Goal: Task Accomplishment & Management: Manage account settings

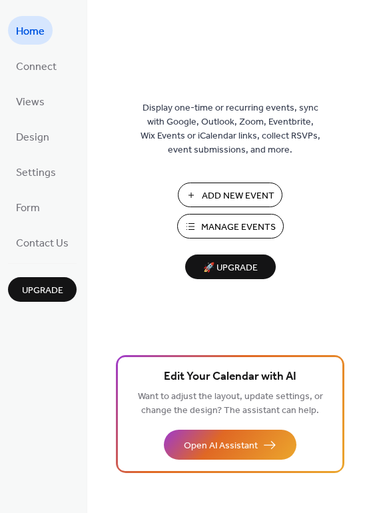
click at [233, 225] on span "Manage Events" at bounding box center [238, 228] width 75 height 14
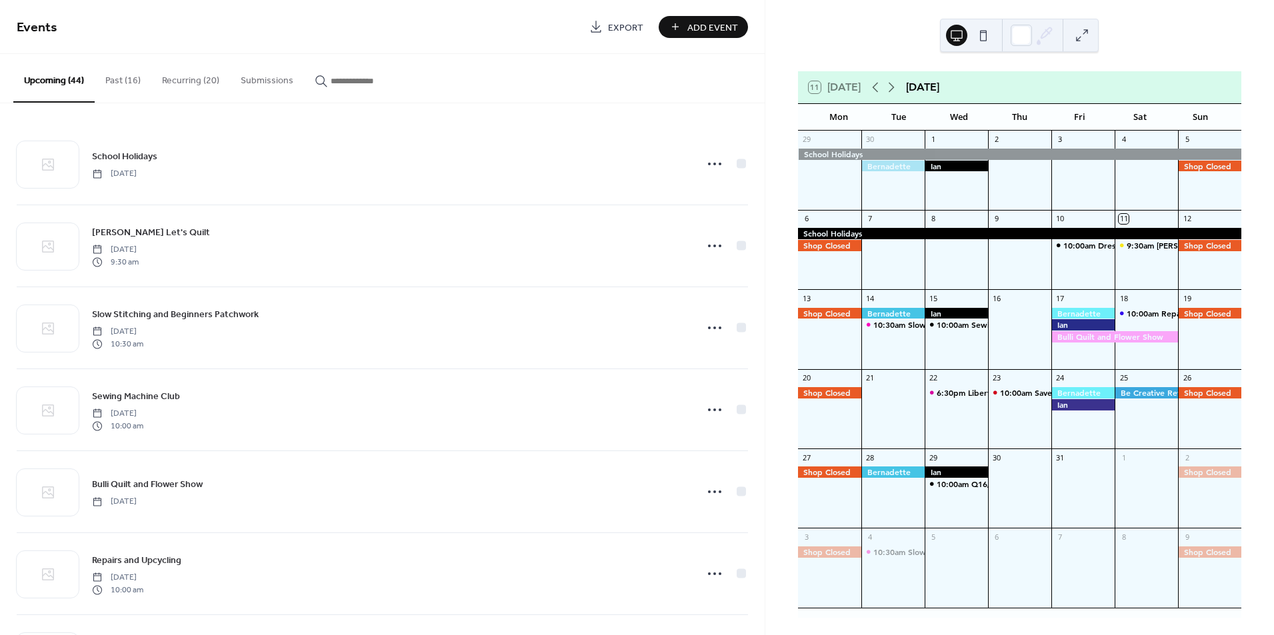
click at [335, 74] on input "button" at bounding box center [371, 81] width 80 height 14
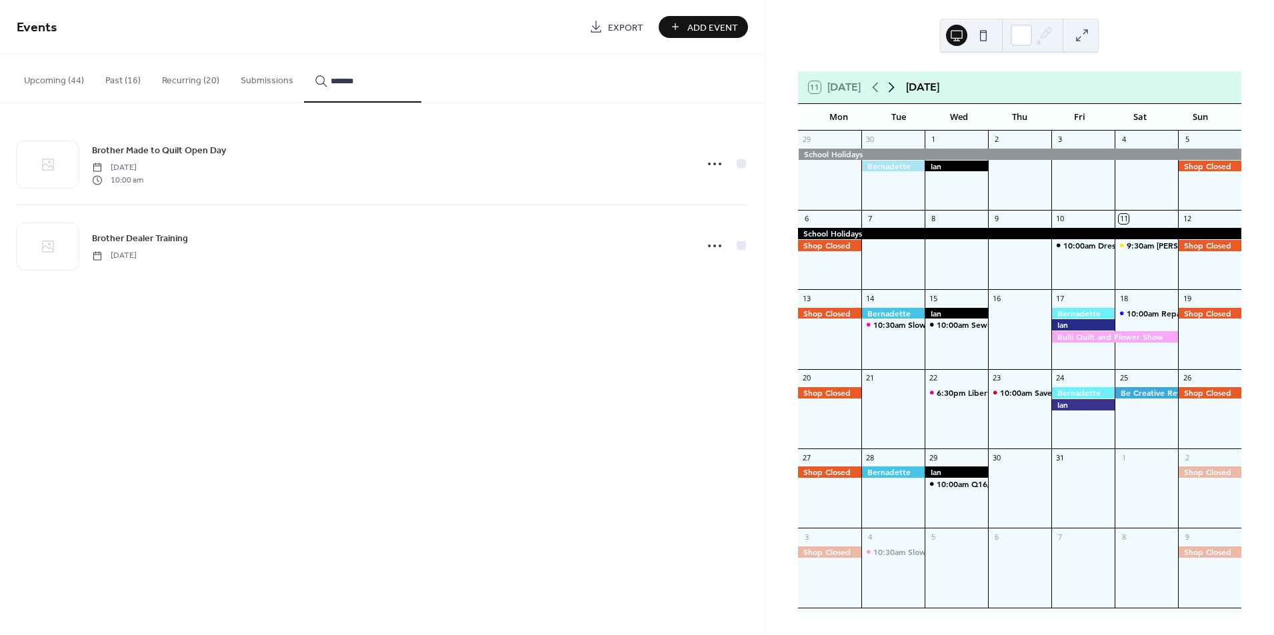
type input "*******"
click at [895, 85] on icon at bounding box center [892, 88] width 6 height 10
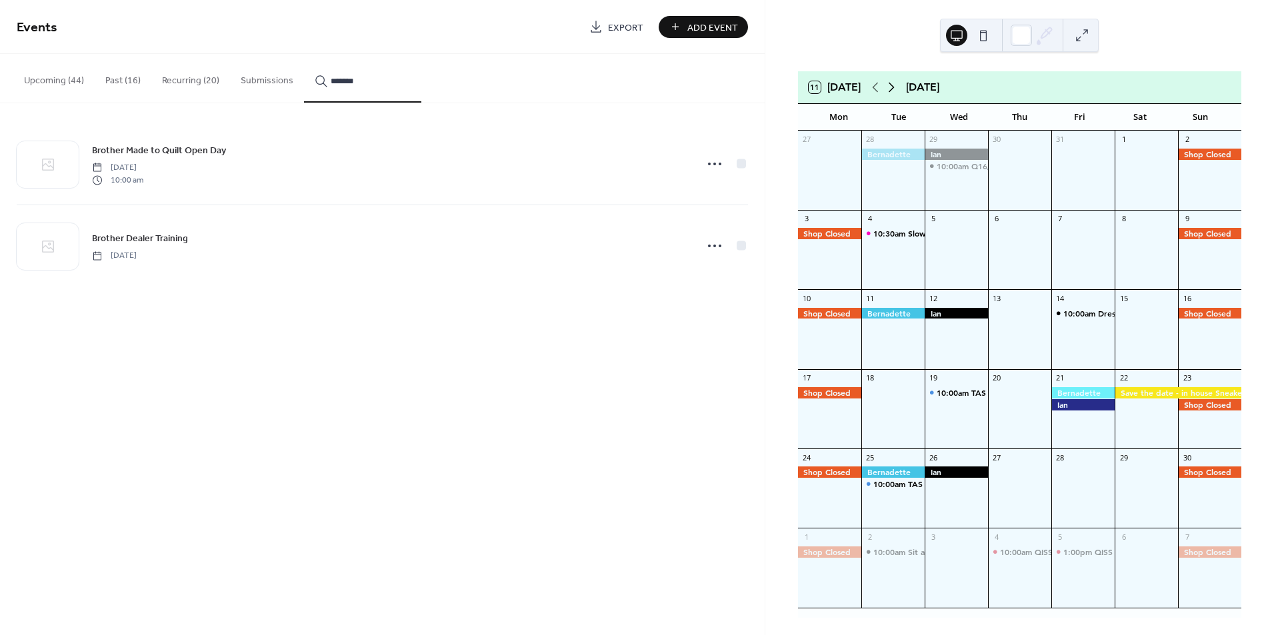
click at [895, 85] on icon at bounding box center [892, 88] width 6 height 10
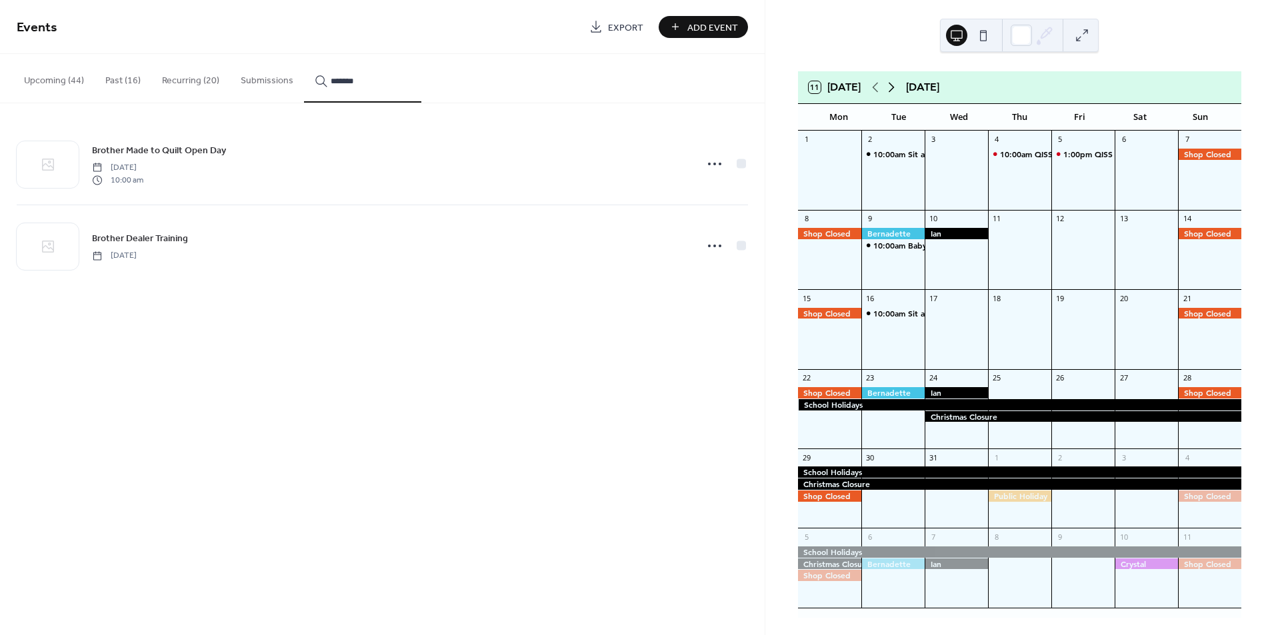
click at [895, 85] on icon at bounding box center [892, 88] width 6 height 10
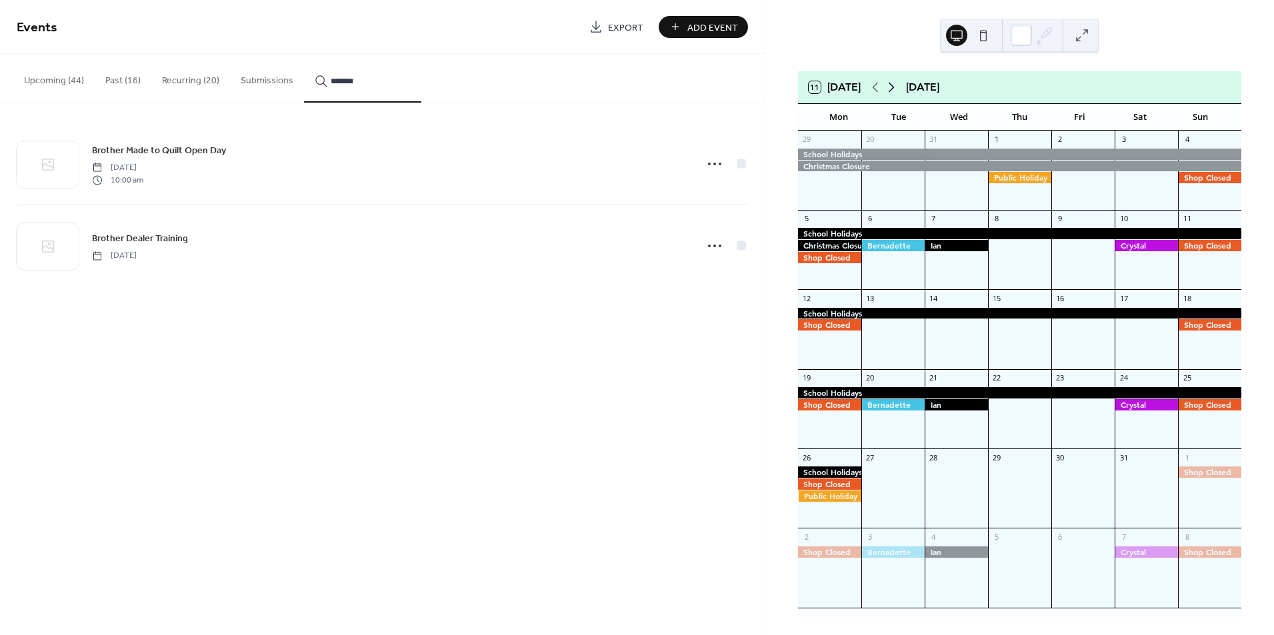
click at [895, 85] on icon at bounding box center [892, 88] width 6 height 10
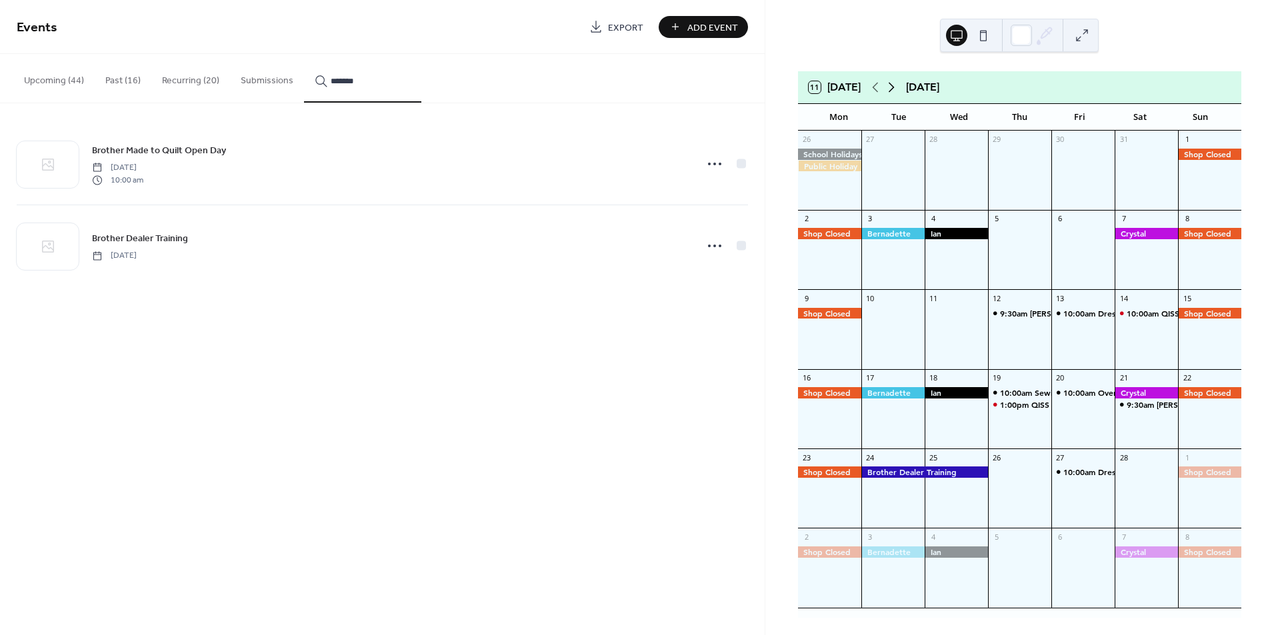
click at [895, 85] on icon at bounding box center [892, 88] width 6 height 10
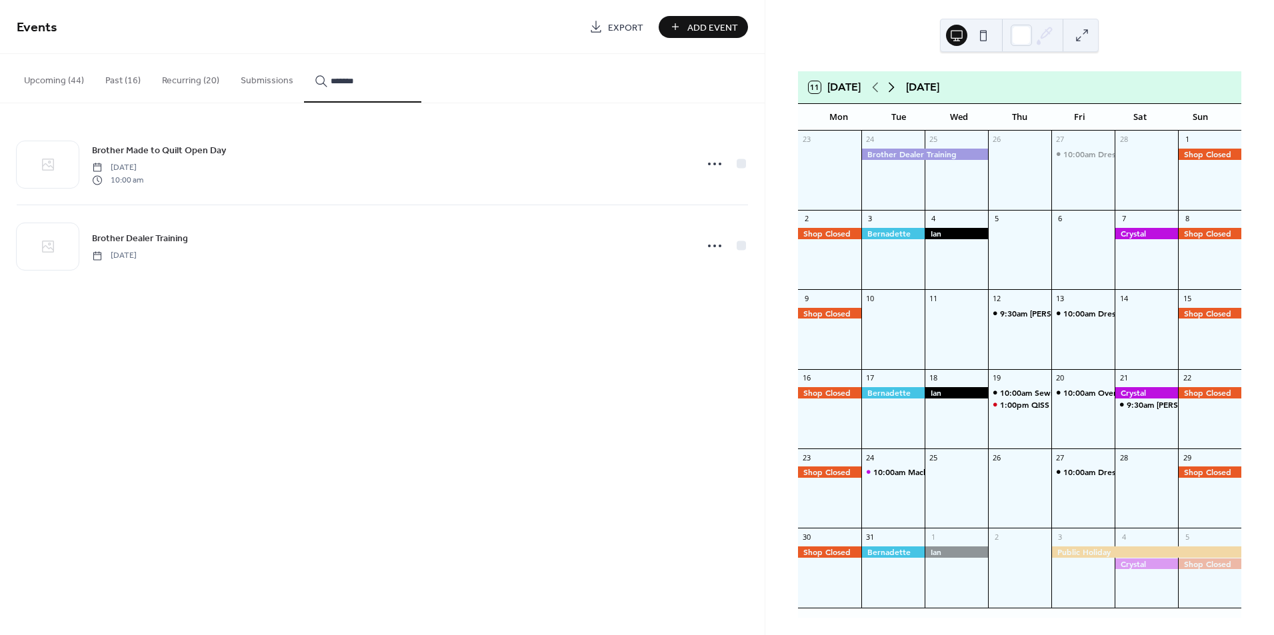
click at [895, 85] on icon at bounding box center [892, 88] width 6 height 10
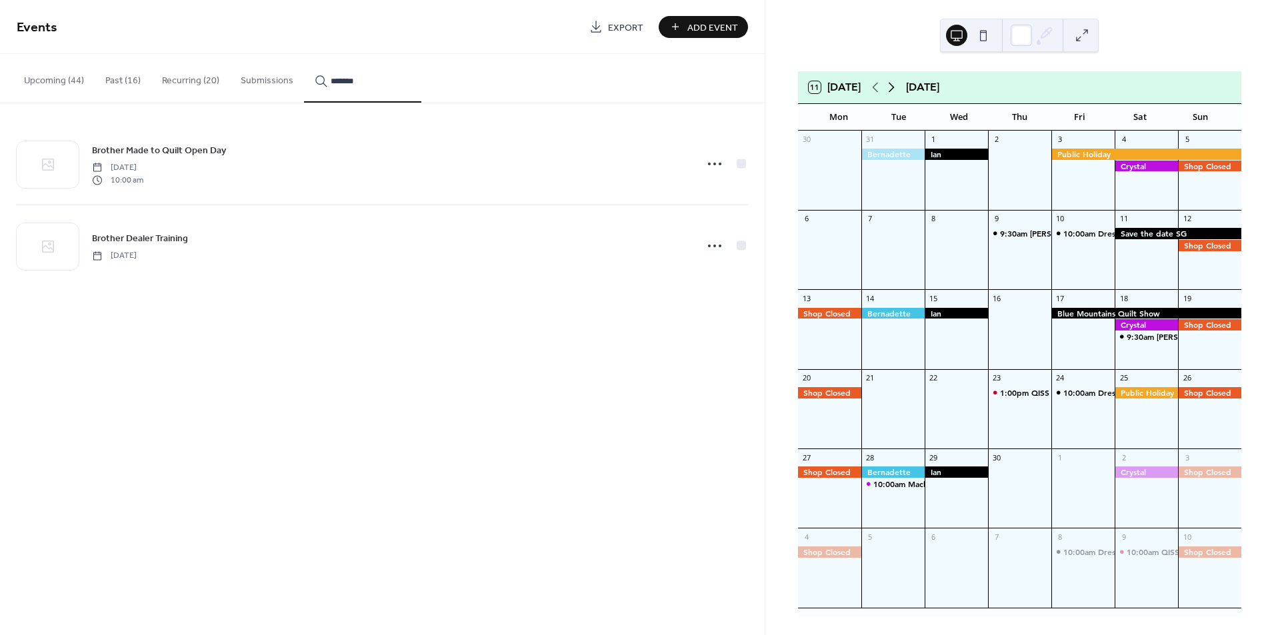
click at [895, 85] on icon at bounding box center [892, 88] width 6 height 10
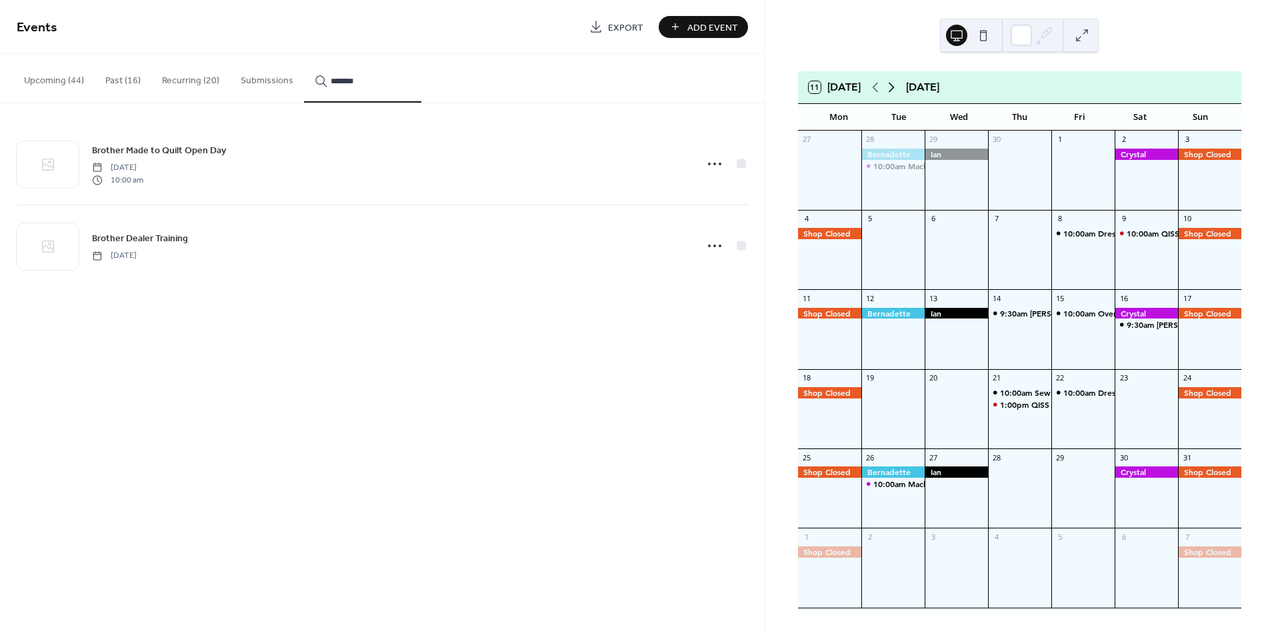
click at [895, 85] on icon at bounding box center [892, 88] width 6 height 10
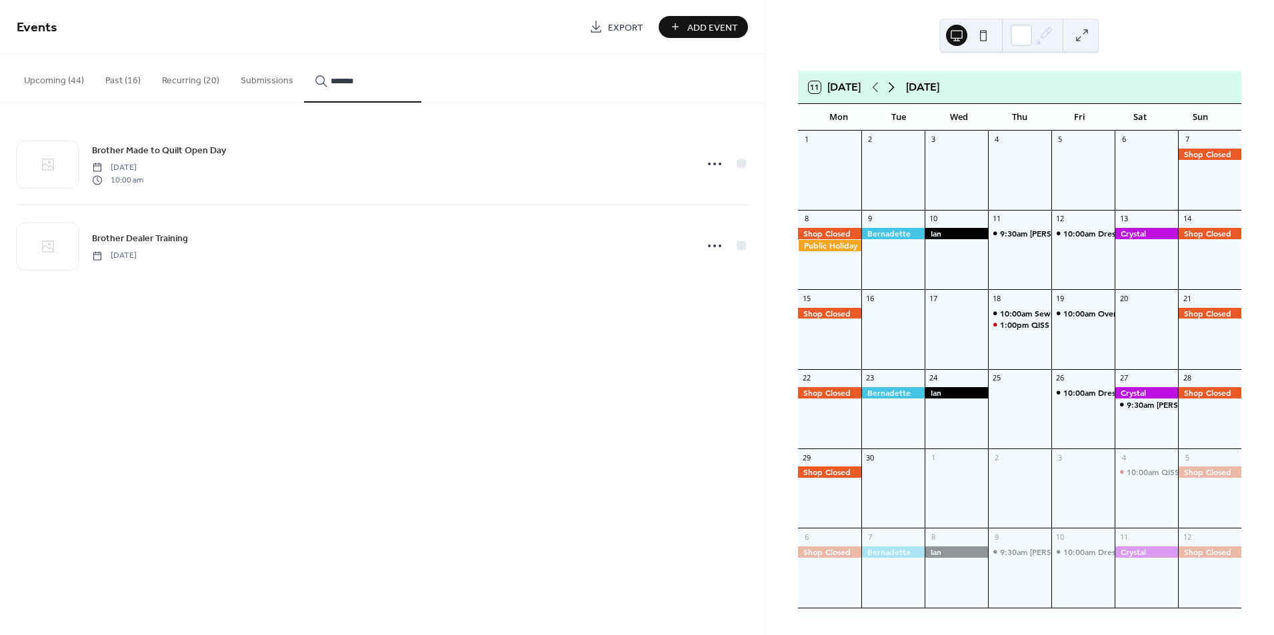
click at [895, 85] on icon at bounding box center [892, 88] width 6 height 10
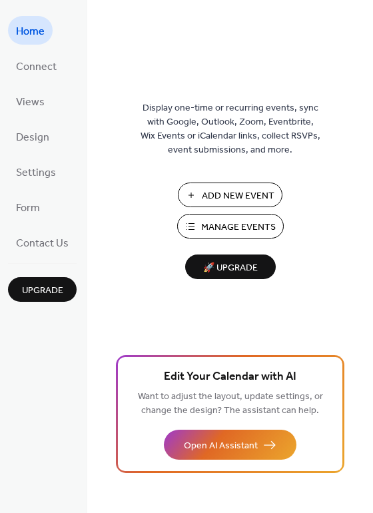
click at [240, 231] on span "Manage Events" at bounding box center [238, 228] width 75 height 14
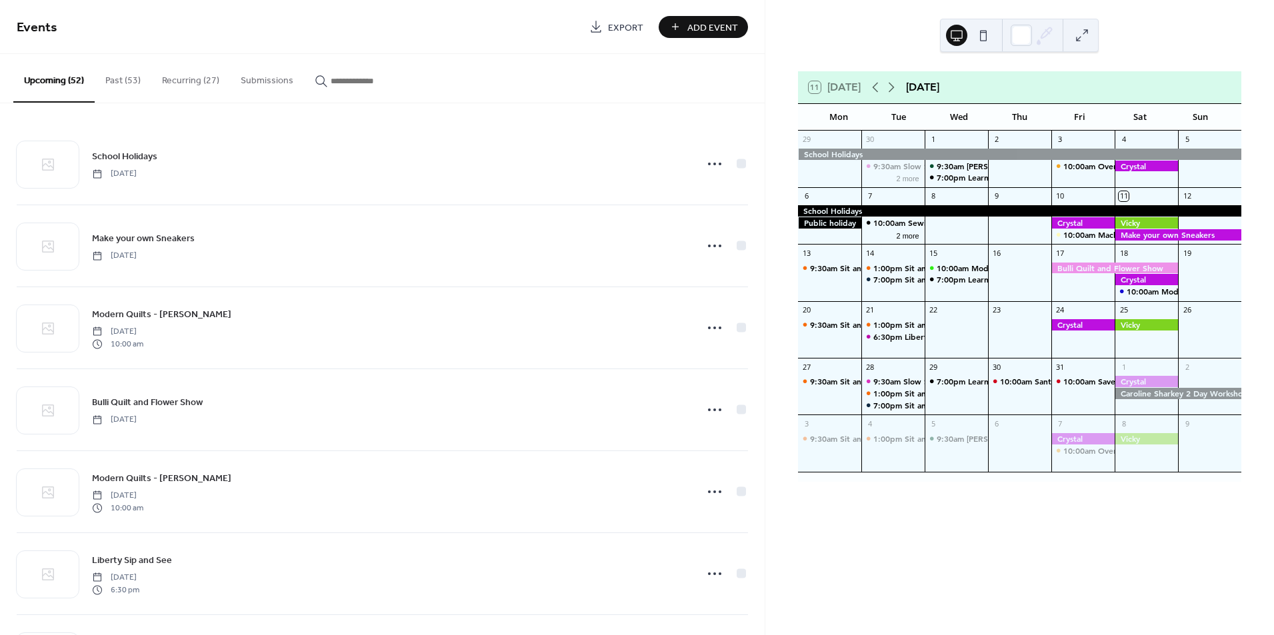
click at [340, 87] on input "button" at bounding box center [371, 81] width 80 height 14
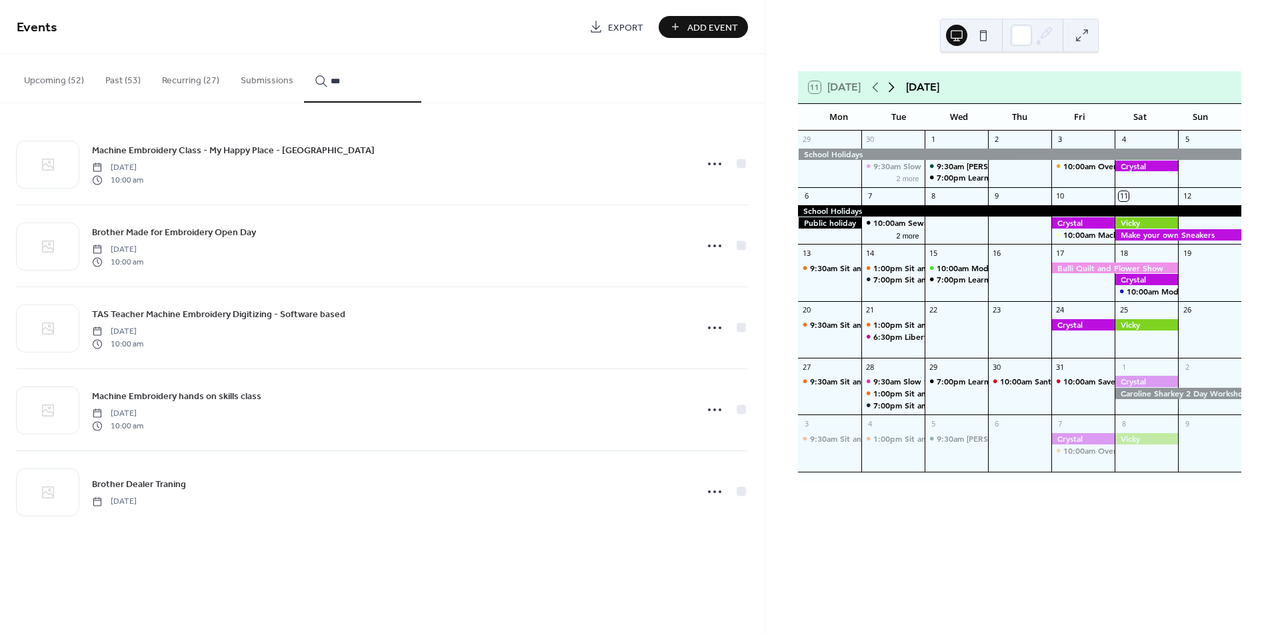
click at [894, 83] on icon at bounding box center [891, 87] width 16 height 16
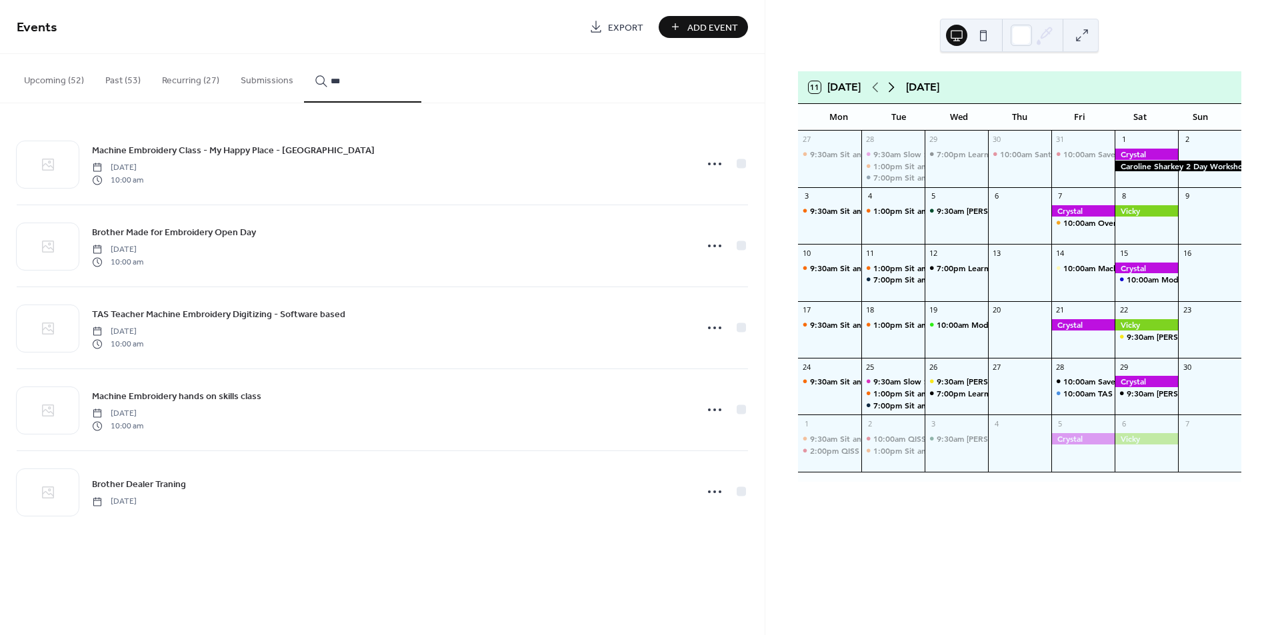
click at [894, 83] on icon at bounding box center [891, 87] width 16 height 16
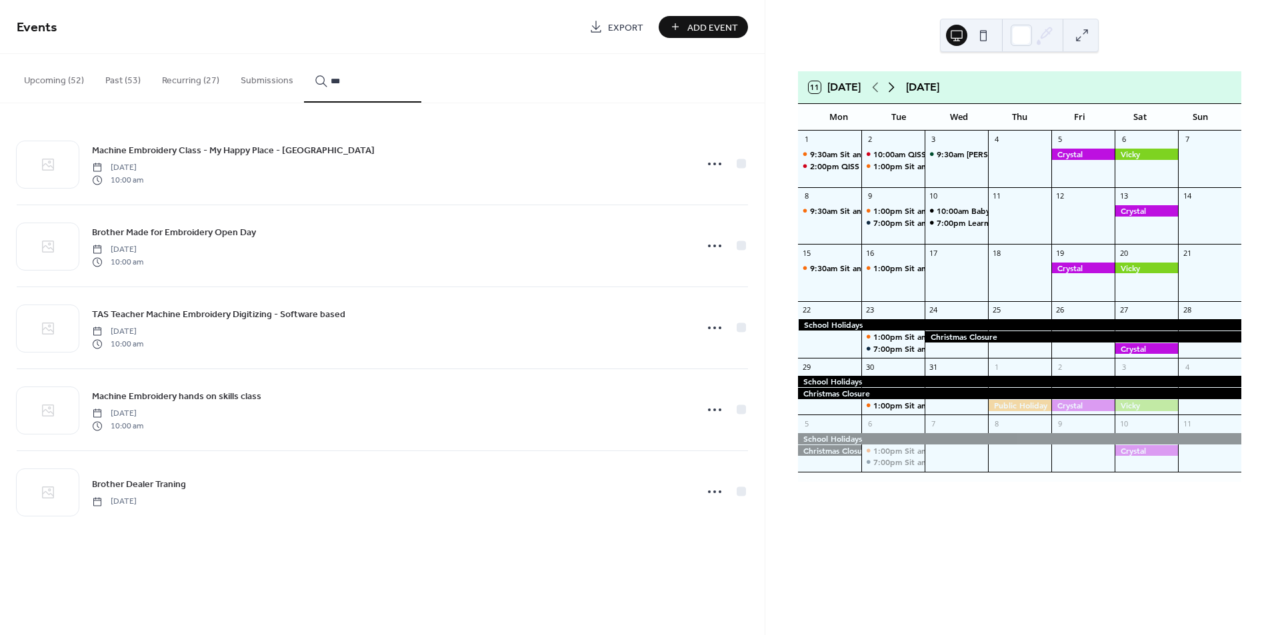
click at [894, 83] on icon at bounding box center [891, 87] width 16 height 16
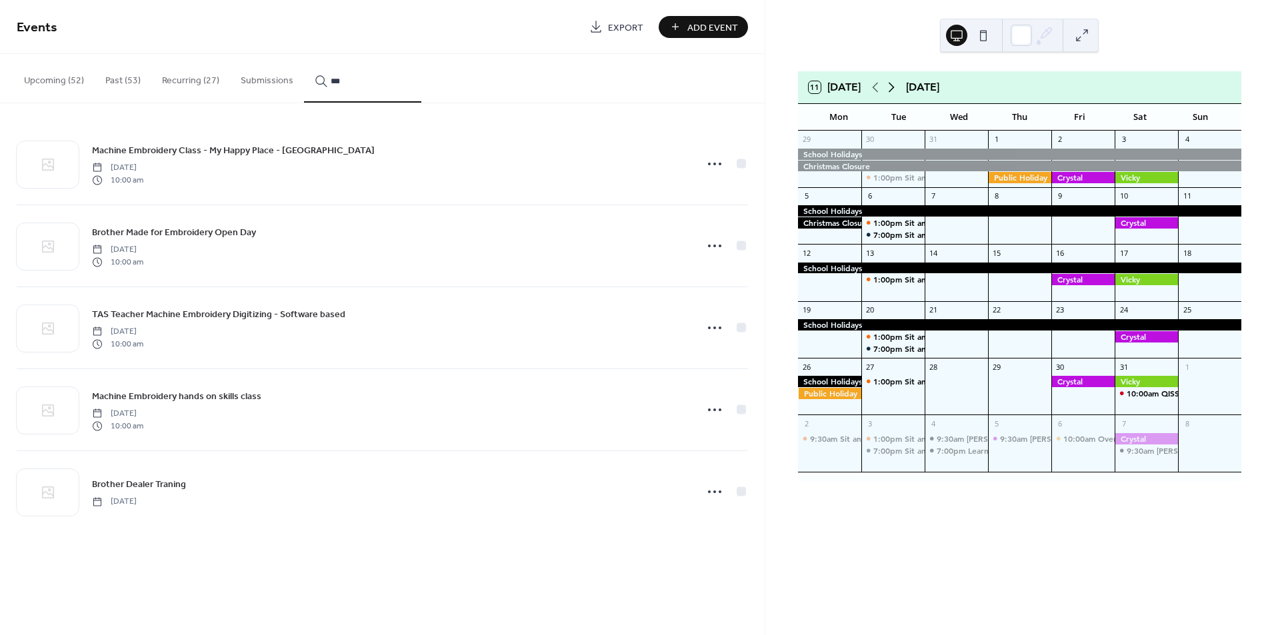
click at [889, 84] on icon at bounding box center [891, 87] width 16 height 16
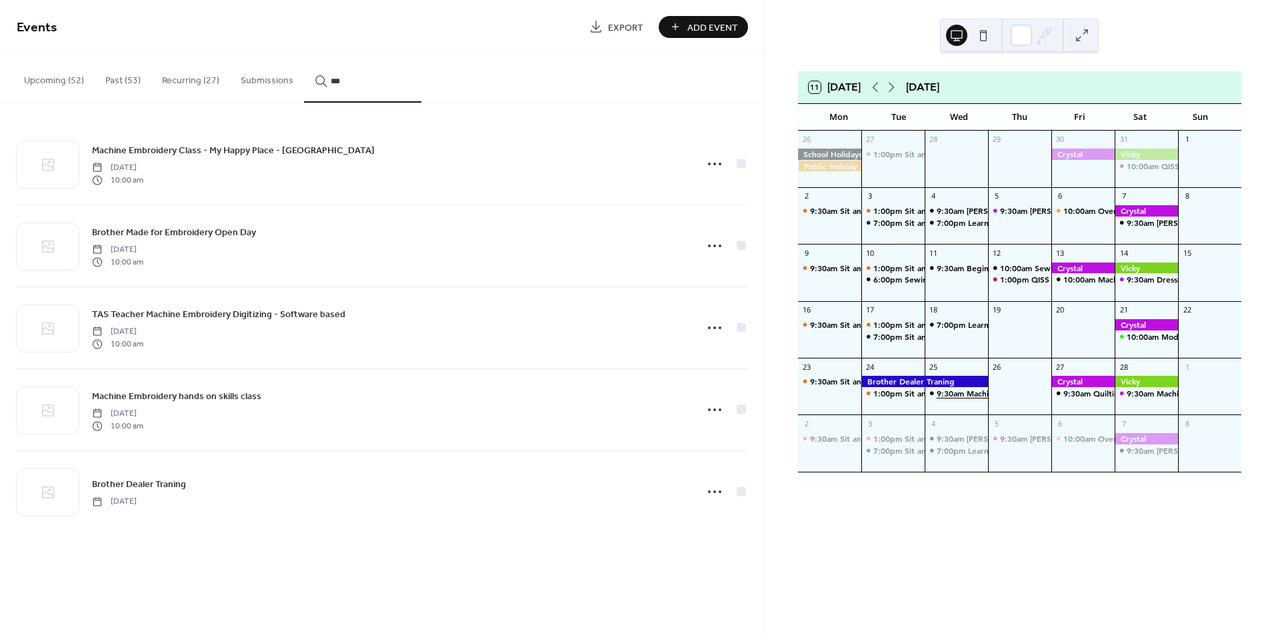
click at [953, 391] on span "9:30am" at bounding box center [952, 393] width 30 height 11
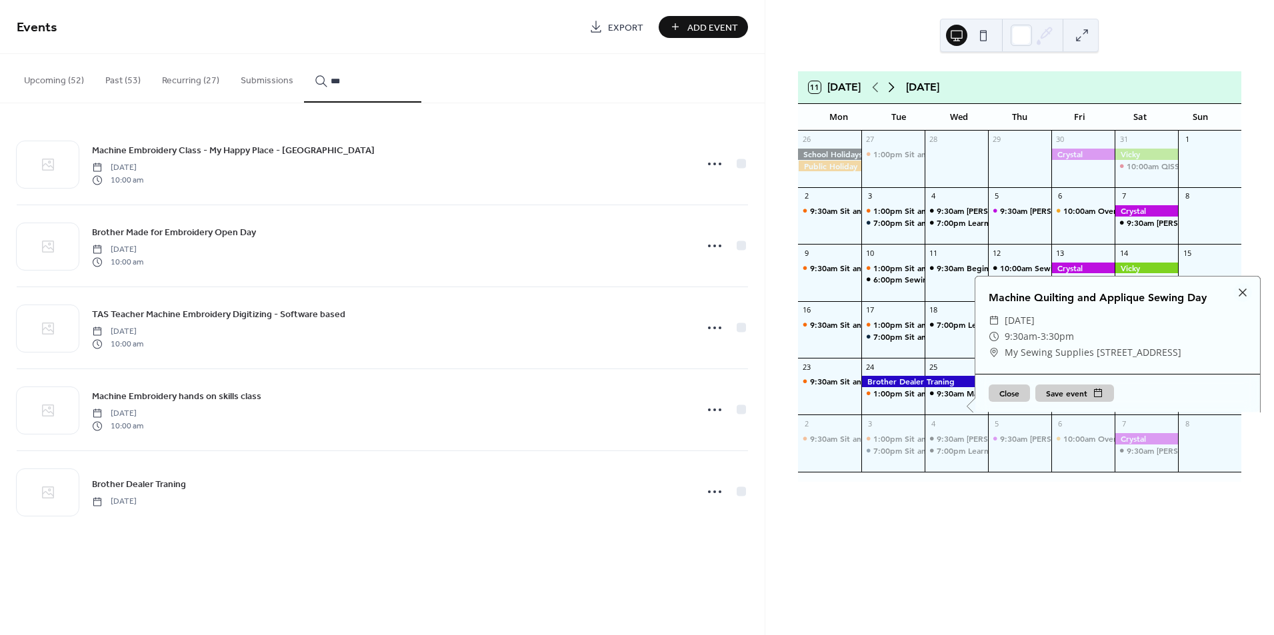
click at [893, 87] on icon at bounding box center [891, 87] width 16 height 16
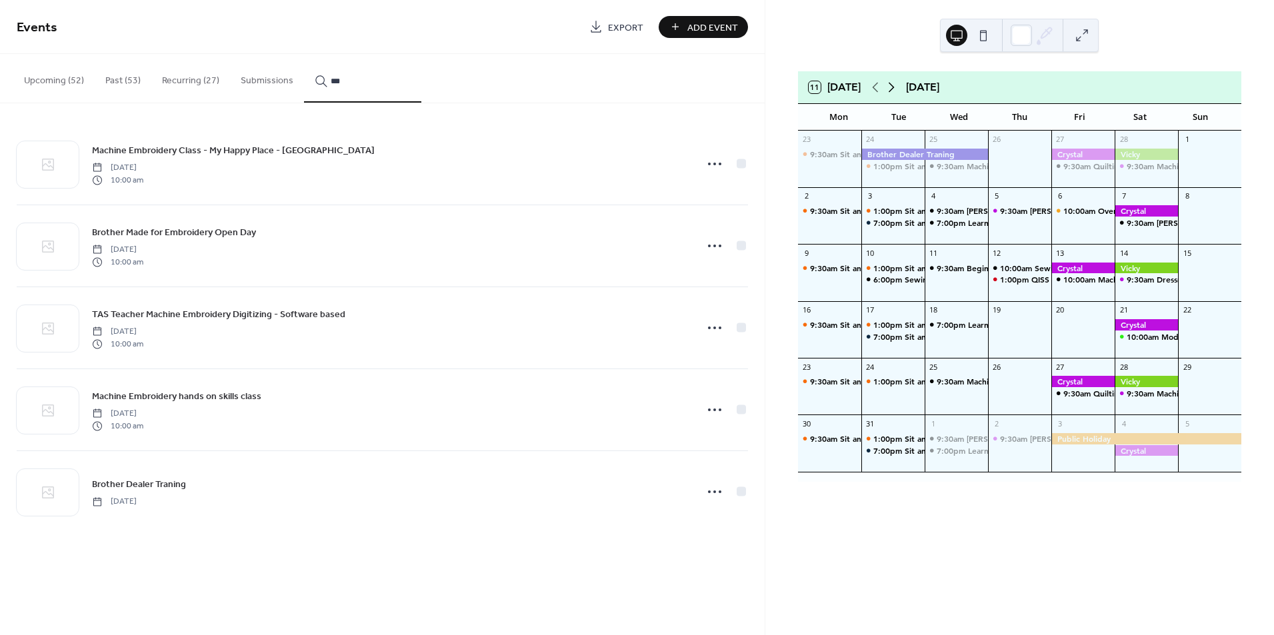
click at [893, 87] on icon at bounding box center [891, 87] width 16 height 16
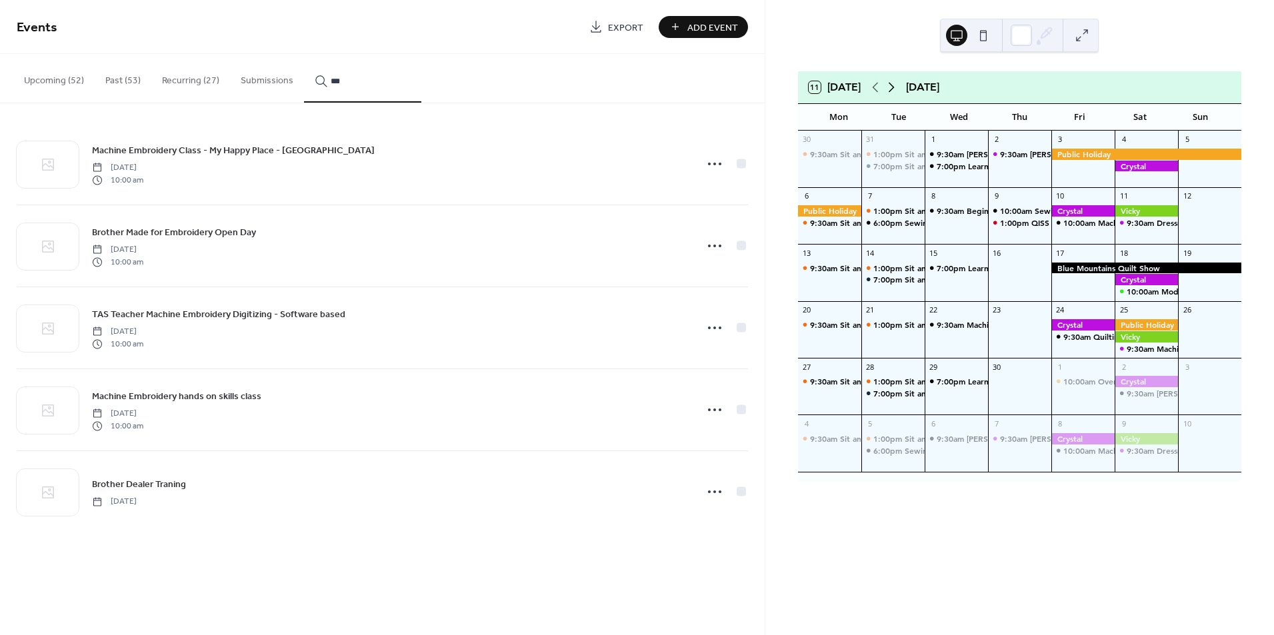
click at [893, 87] on icon at bounding box center [891, 87] width 16 height 16
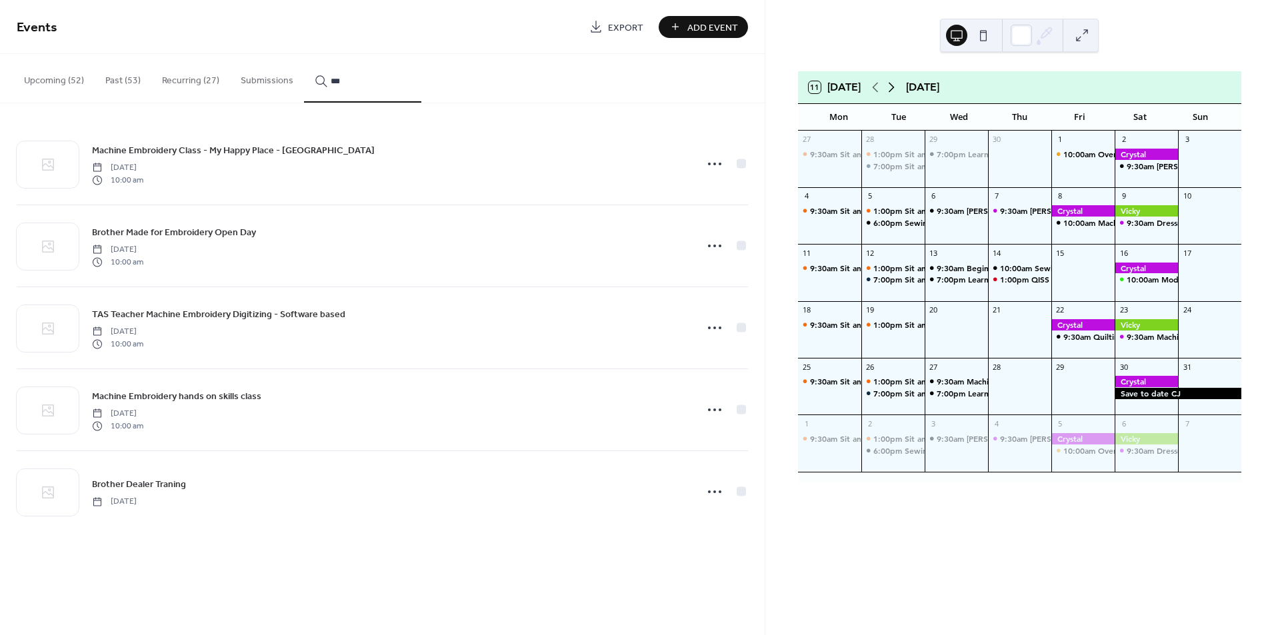
click at [893, 87] on icon at bounding box center [891, 87] width 16 height 16
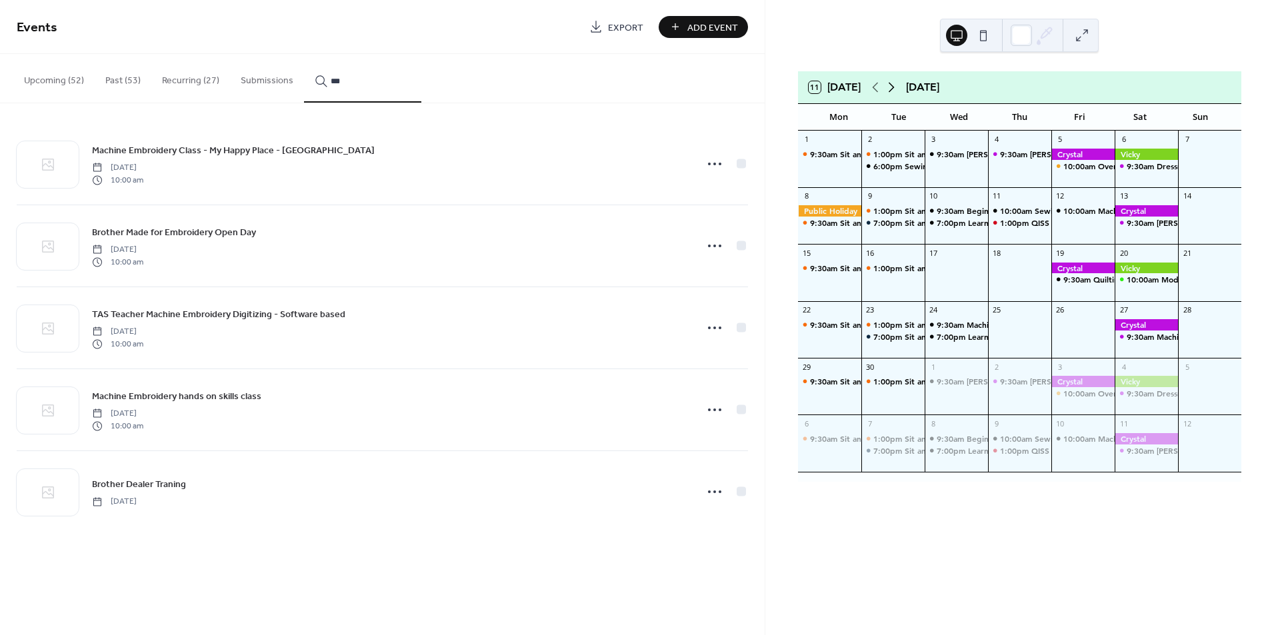
click at [893, 87] on icon at bounding box center [891, 87] width 16 height 16
click at [890, 88] on icon at bounding box center [891, 87] width 16 height 16
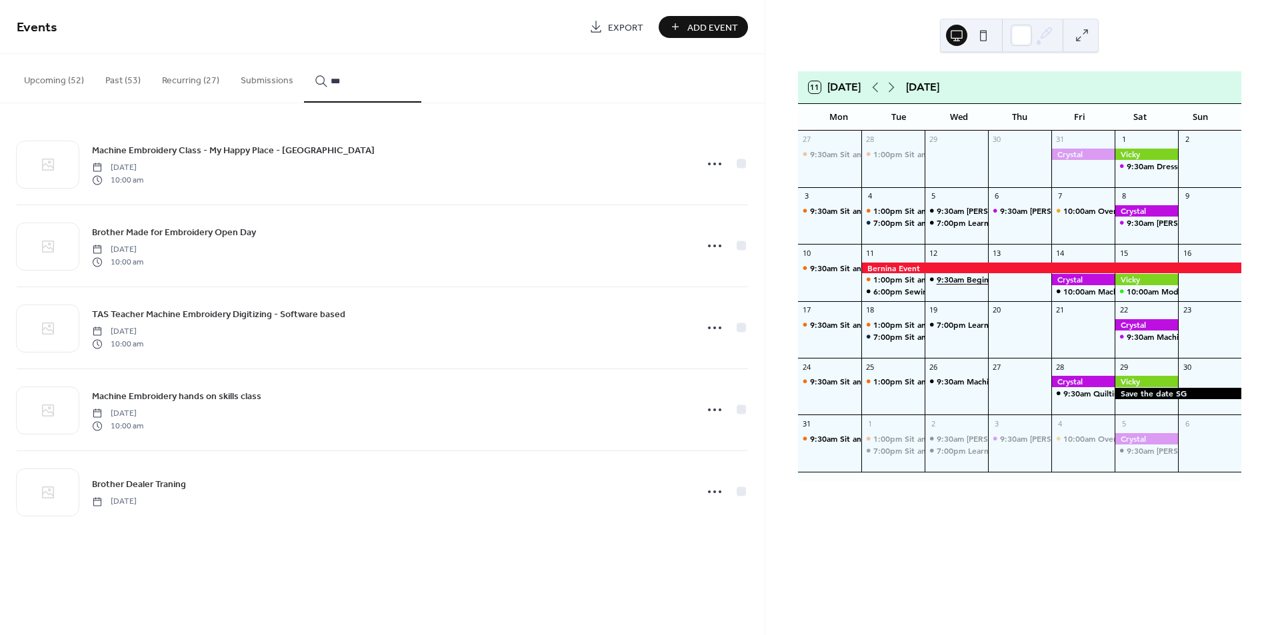
click at [953, 278] on span "9:30am" at bounding box center [952, 279] width 30 height 11
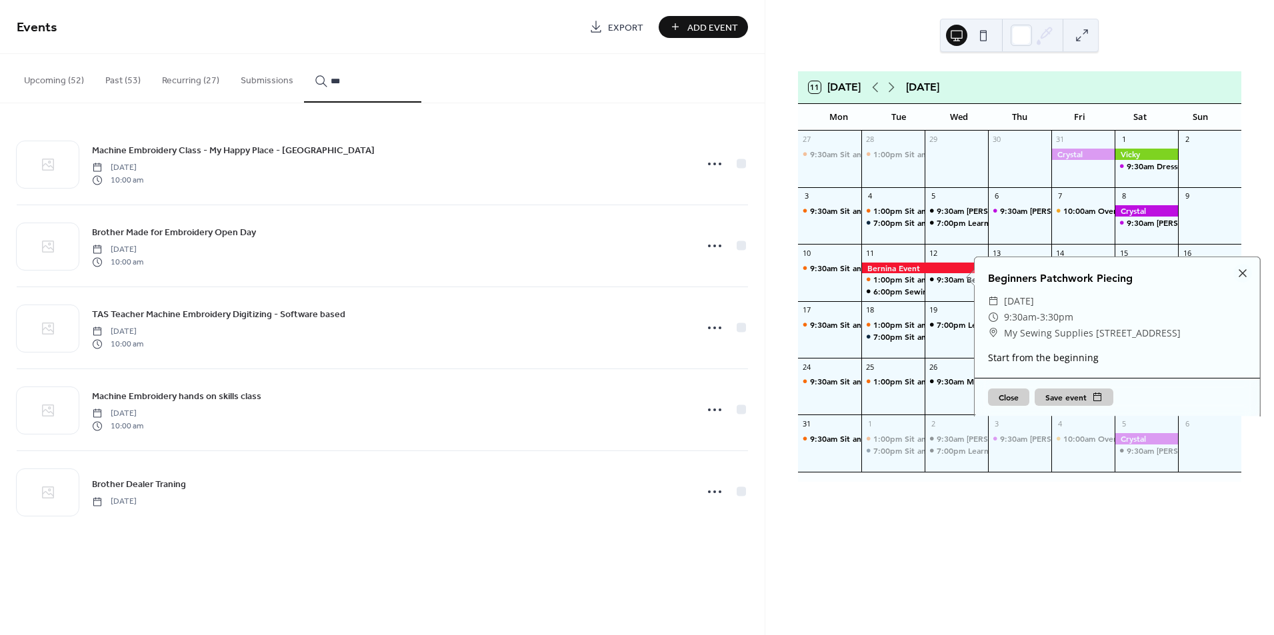
click at [372, 84] on input "***" at bounding box center [371, 81] width 80 height 14
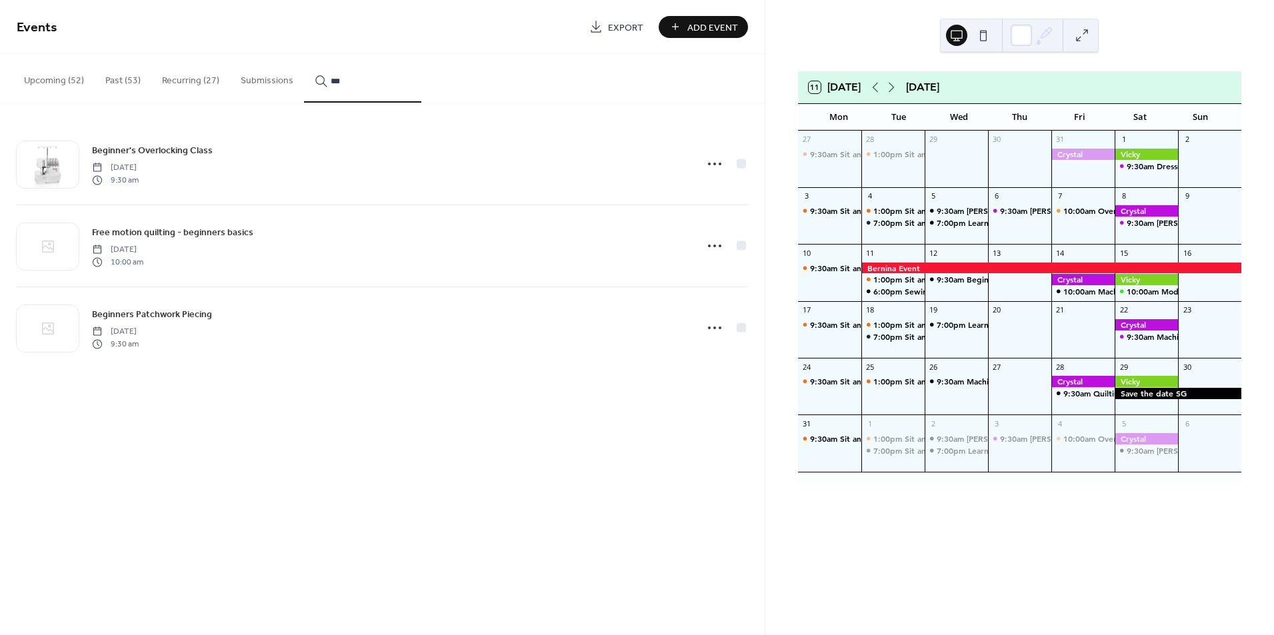
type input "***"
click at [175, 307] on link "Beginners Patchwork Piecing" at bounding box center [152, 314] width 120 height 15
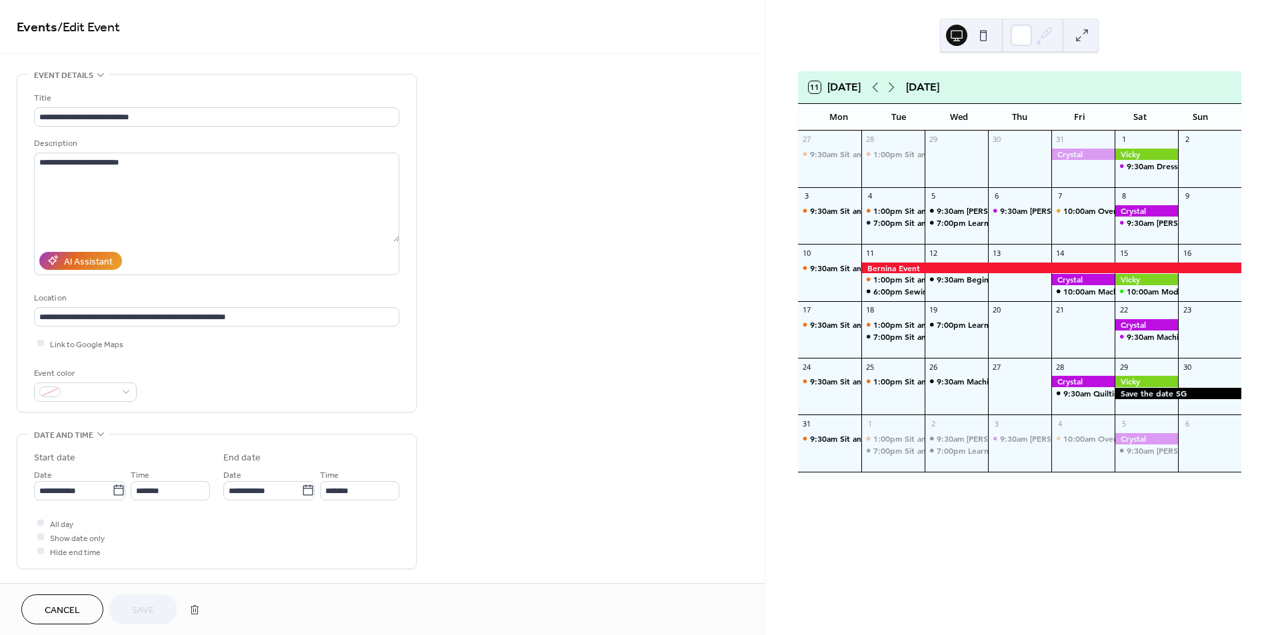
drag, startPoint x: 756, startPoint y: 138, endPoint x: 759, endPoint y: 233, distance: 95.4
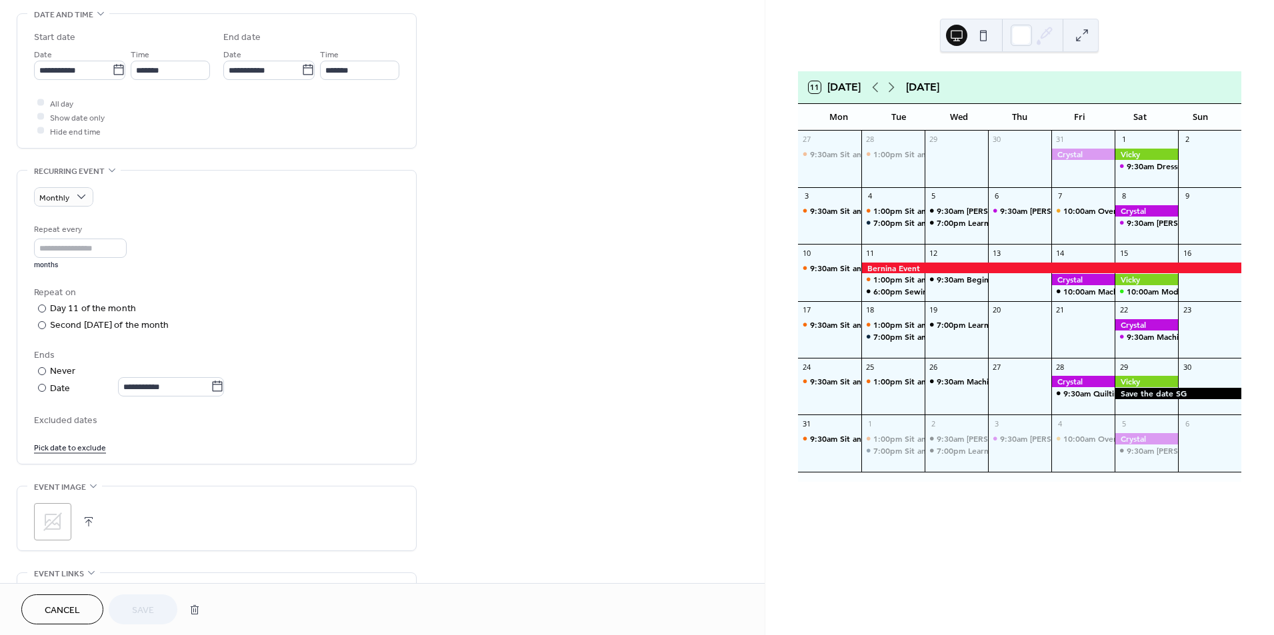
scroll to position [440, 0]
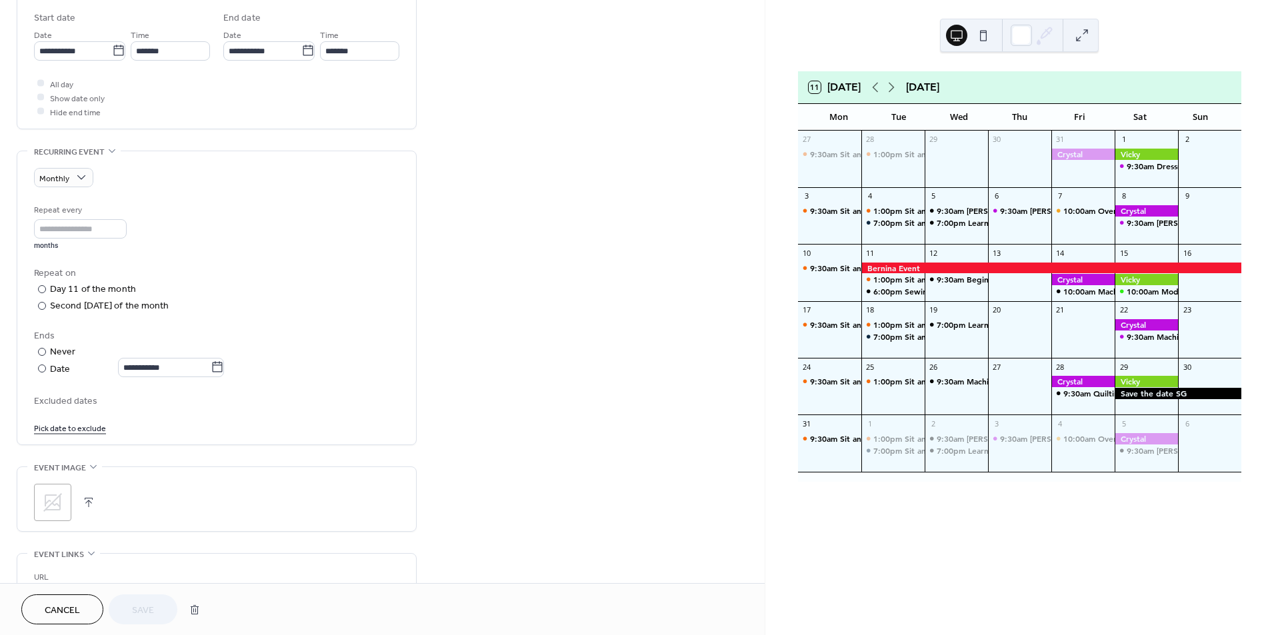
click at [71, 425] on link "Pick date to exclude" at bounding box center [70, 428] width 72 height 14
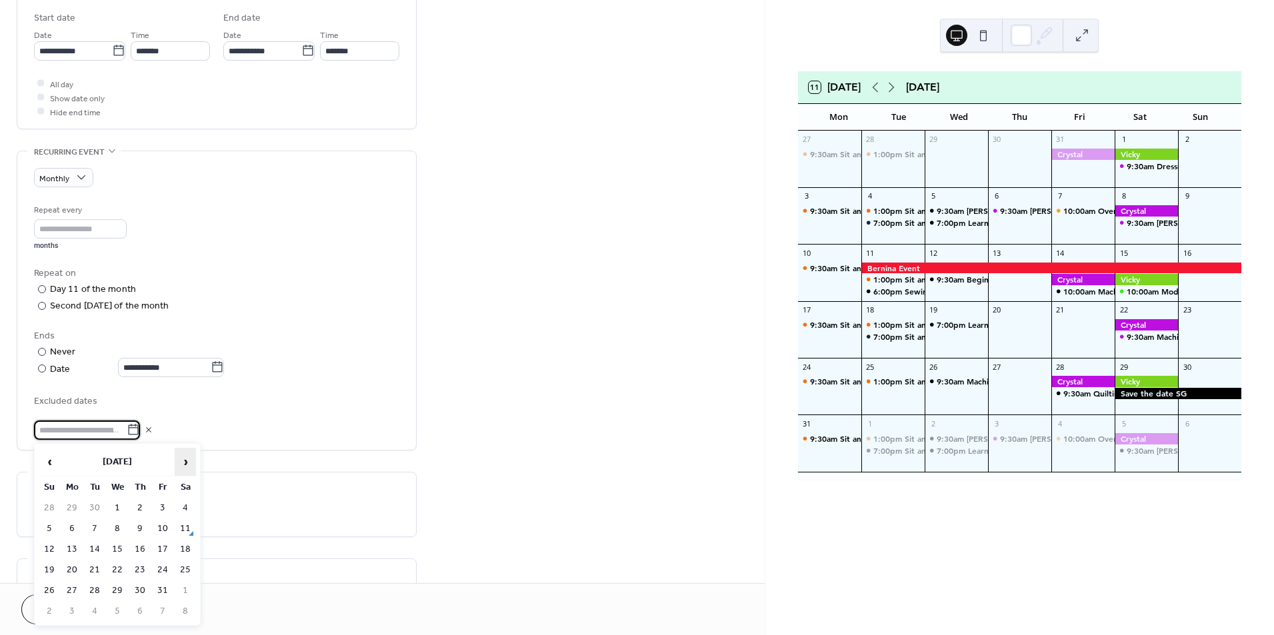
click at [179, 460] on span "›" at bounding box center [185, 462] width 20 height 27
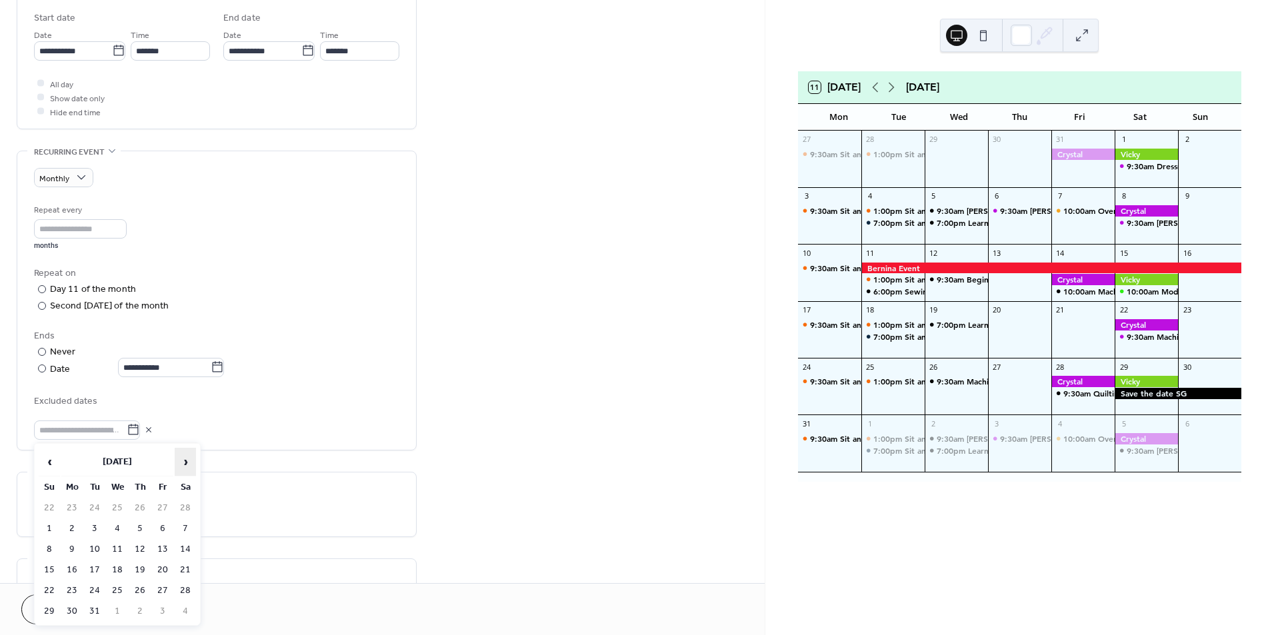
click at [179, 460] on span "›" at bounding box center [185, 462] width 20 height 27
click at [181, 461] on span "›" at bounding box center [185, 462] width 20 height 27
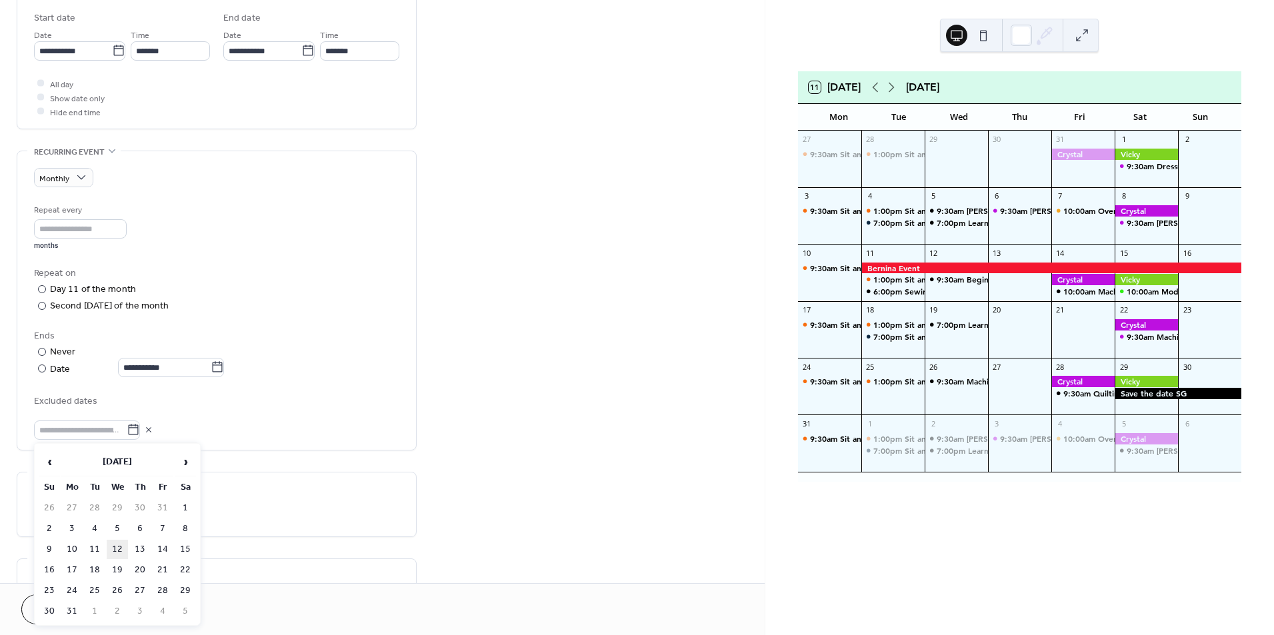
click at [113, 547] on td "12" at bounding box center [117, 549] width 21 height 19
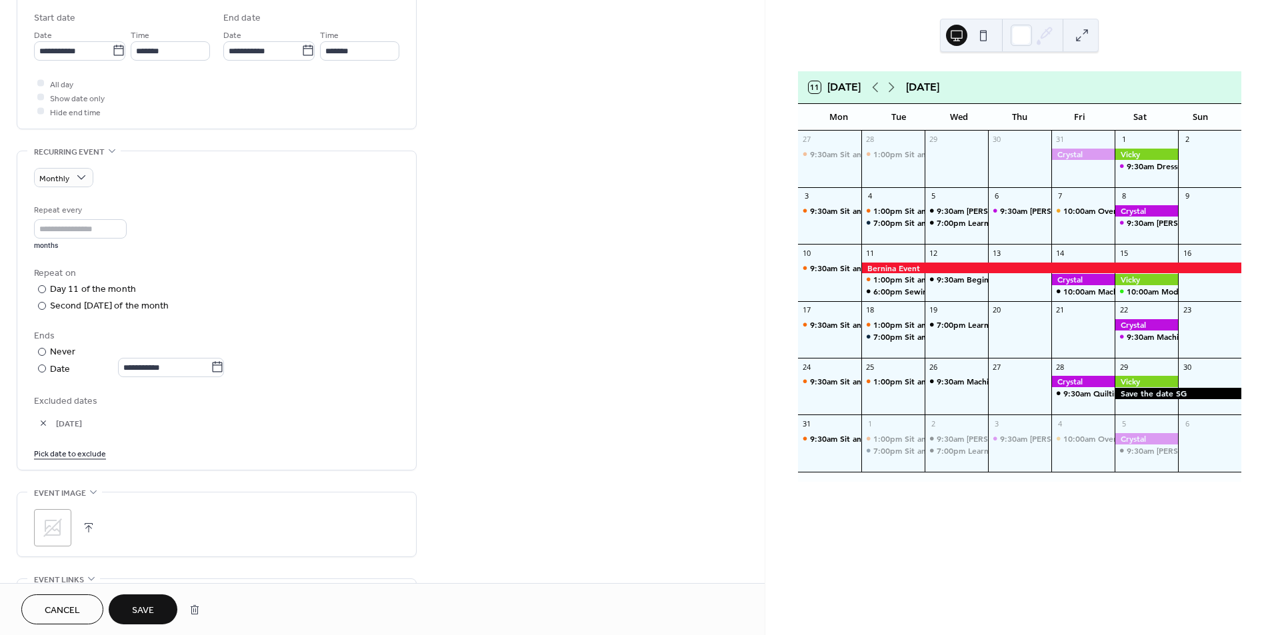
click at [141, 606] on span "Save" at bounding box center [143, 611] width 22 height 14
